Goal: Task Accomplishment & Management: Complete application form

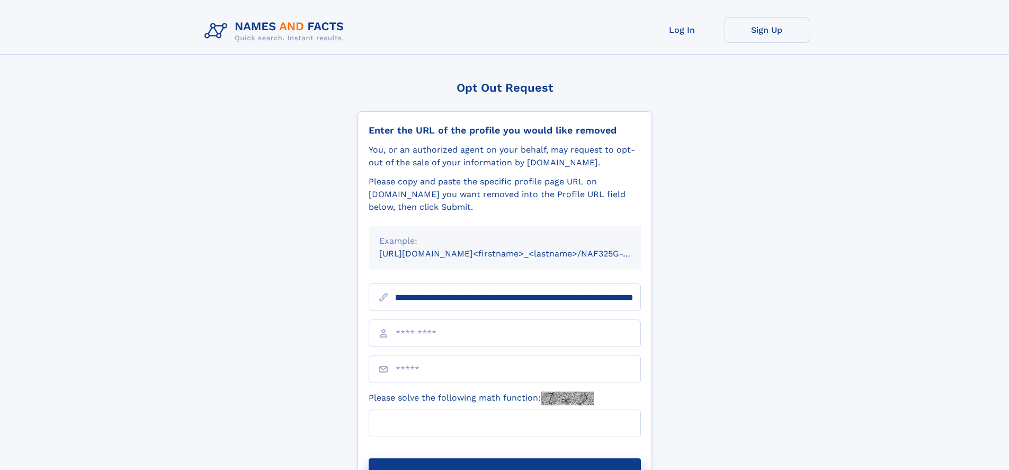
scroll to position [0, 134]
type input "**********"
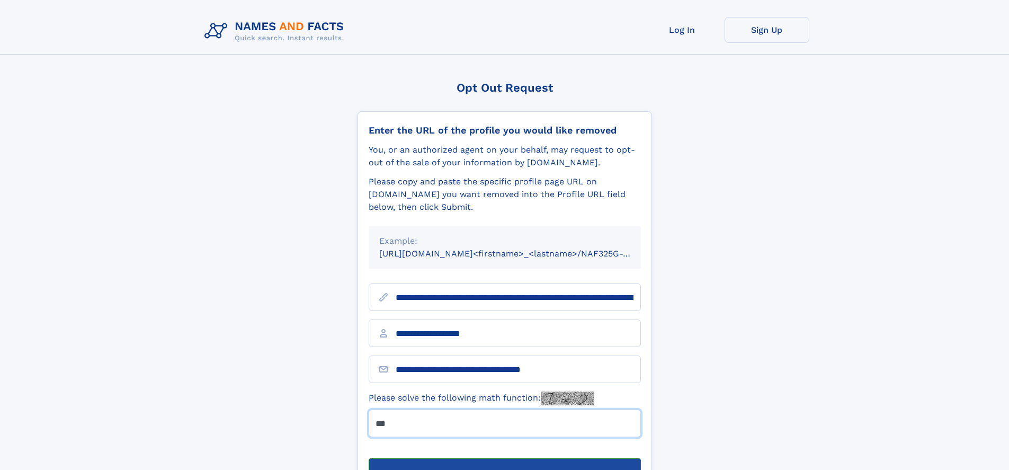
type input "***"
click at [504, 458] on button "Submit Opt Out Request" at bounding box center [505, 475] width 272 height 34
